Goal: Task Accomplishment & Management: Use online tool/utility

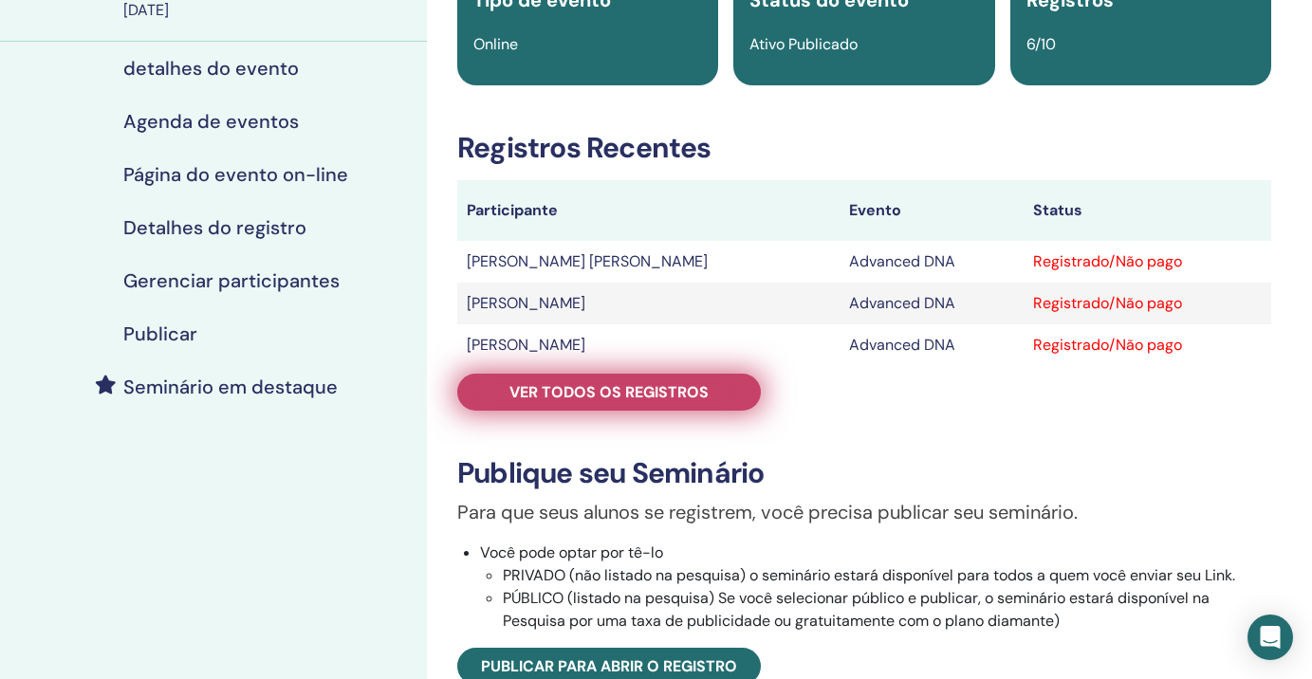
scroll to position [185, 0]
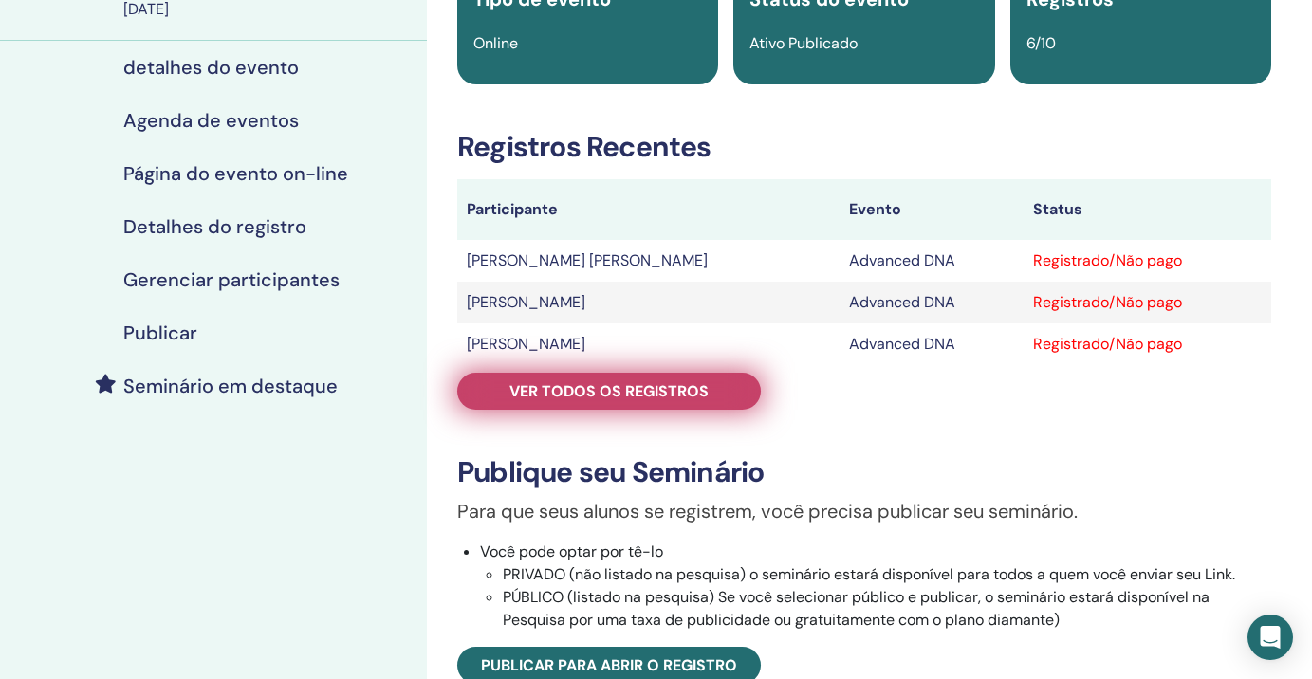
click at [682, 388] on span "Ver todos os registros" at bounding box center [608, 391] width 199 height 20
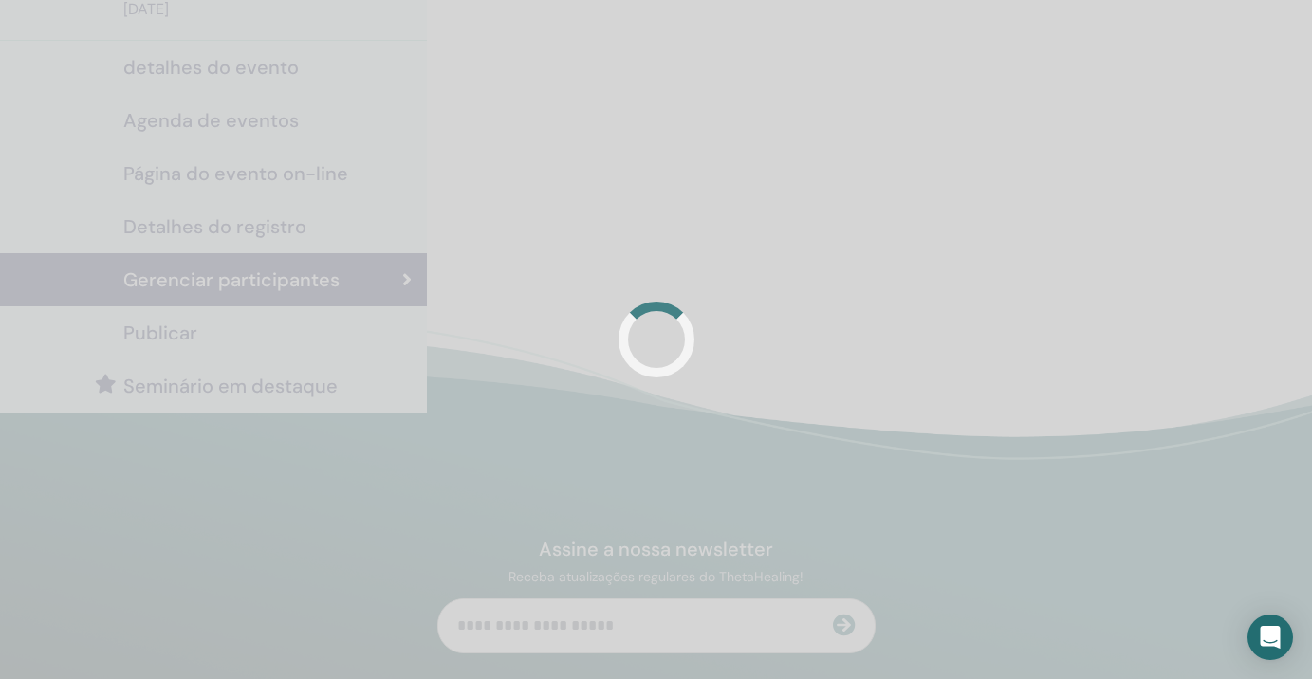
click at [834, 110] on div at bounding box center [656, 339] width 1312 height 679
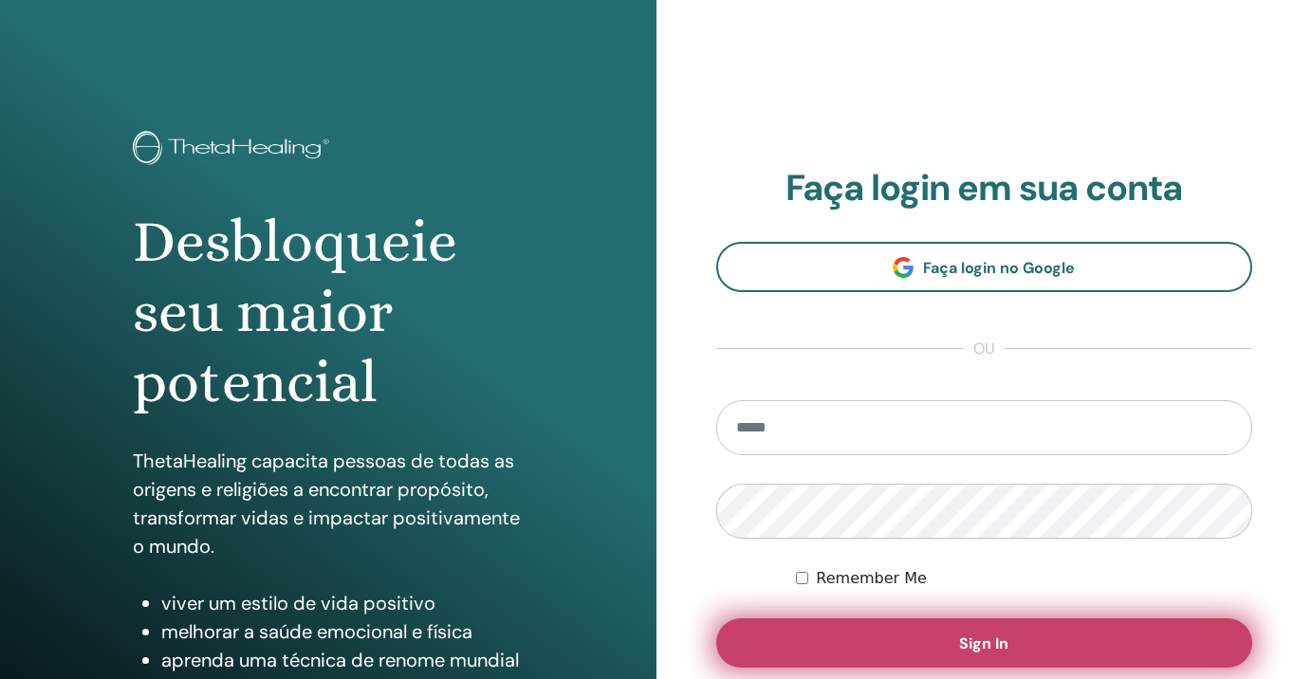
type input "**********"
click at [935, 646] on button "Sign In" at bounding box center [984, 642] width 537 height 49
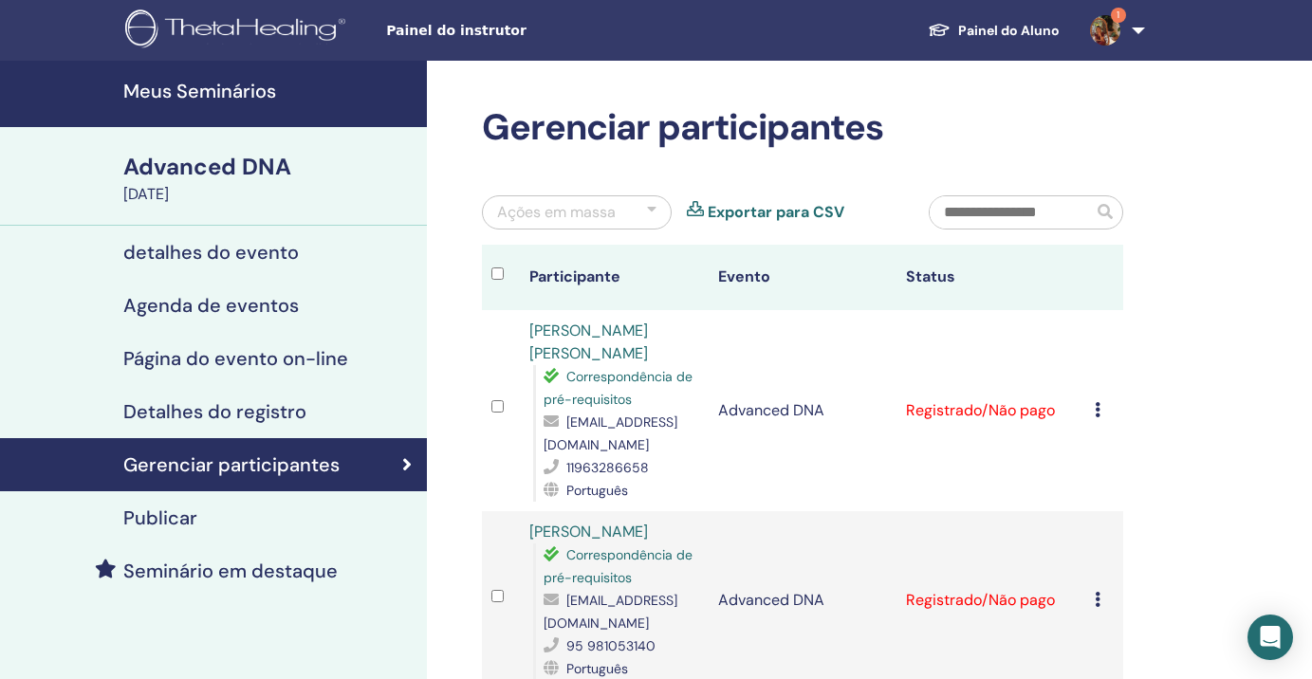
click at [610, 214] on div "Ações em massa" at bounding box center [556, 212] width 119 height 23
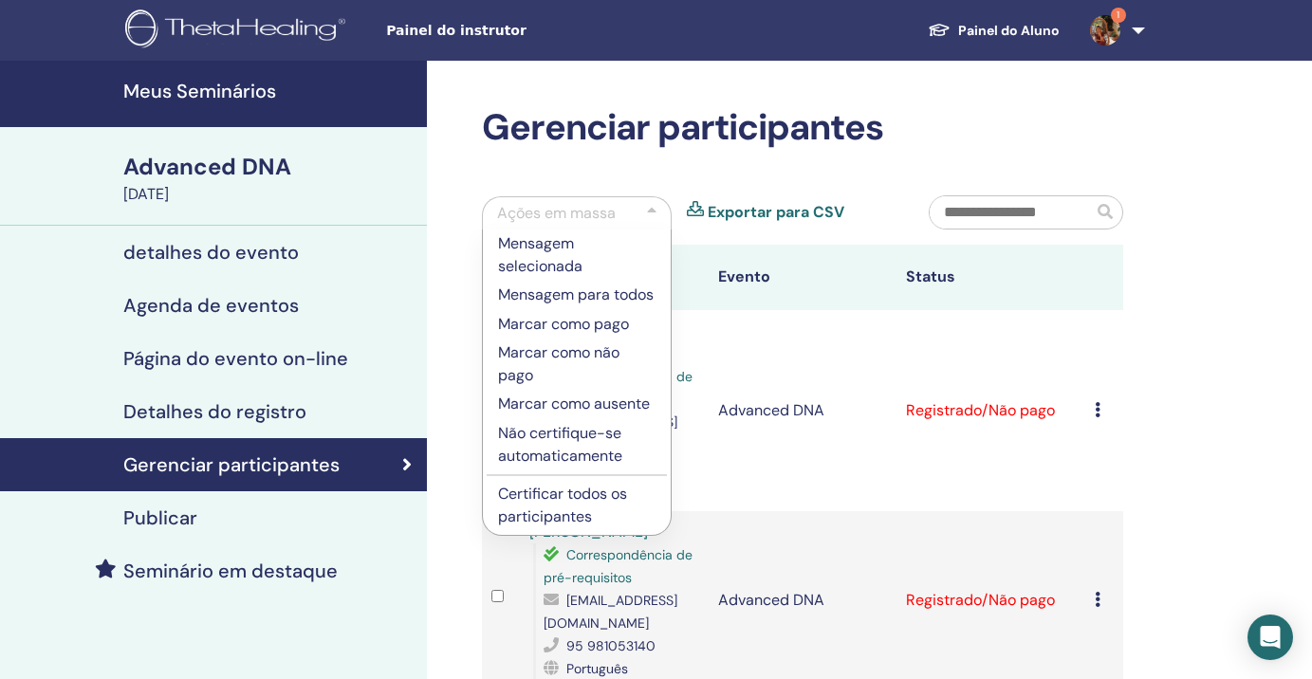
click at [544, 506] on p "Certificar todos os participantes" at bounding box center [576, 506] width 157 height 46
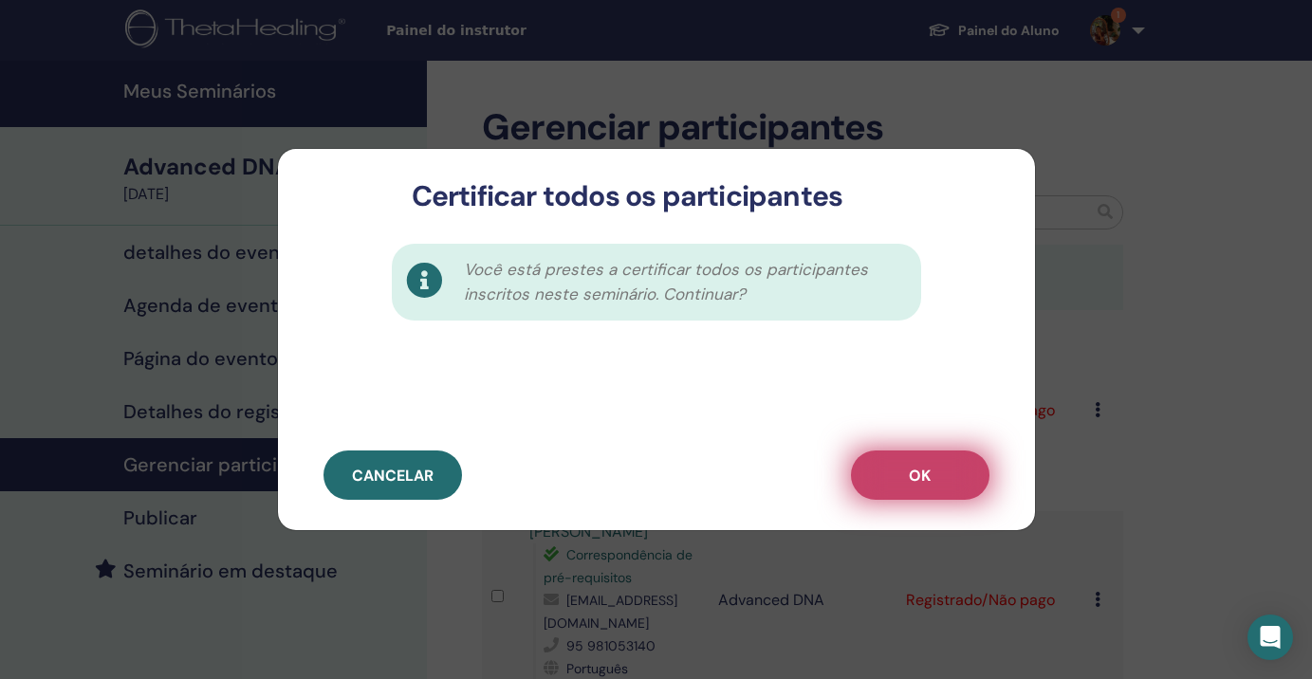
click at [919, 480] on span "OK" at bounding box center [920, 476] width 22 height 20
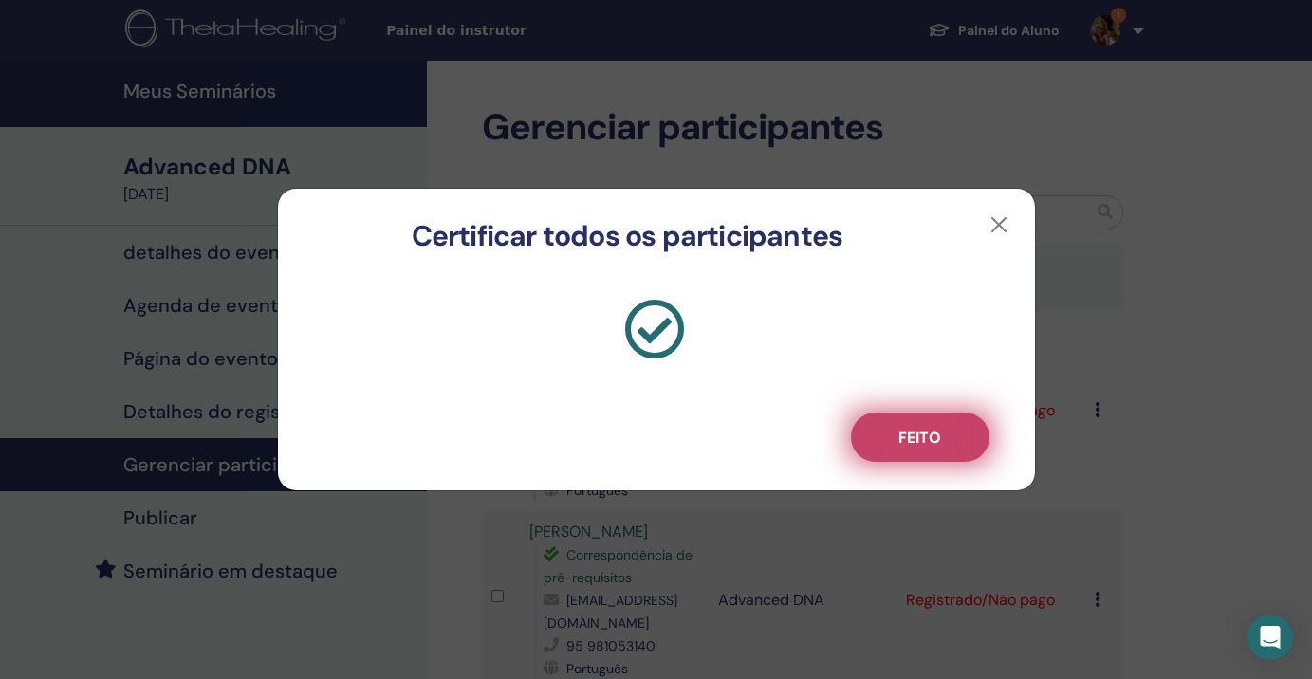
click at [923, 447] on span "Feito" at bounding box center [919, 438] width 43 height 20
